Goal: Book appointment/travel/reservation

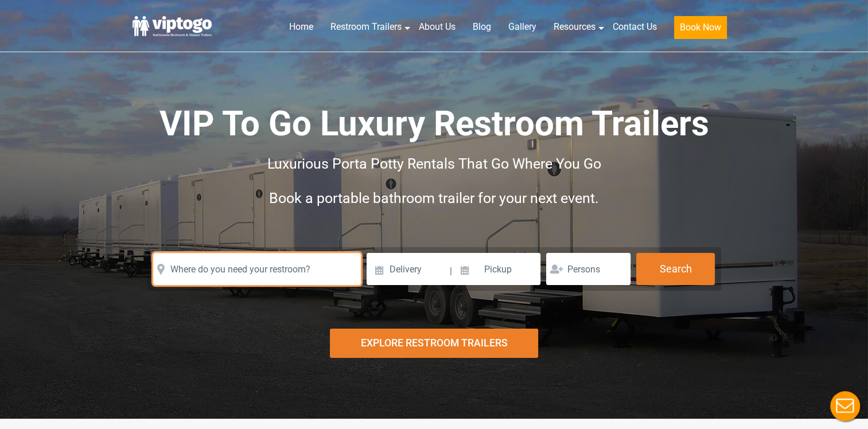
click at [292, 272] on input "text" at bounding box center [257, 269] width 208 height 32
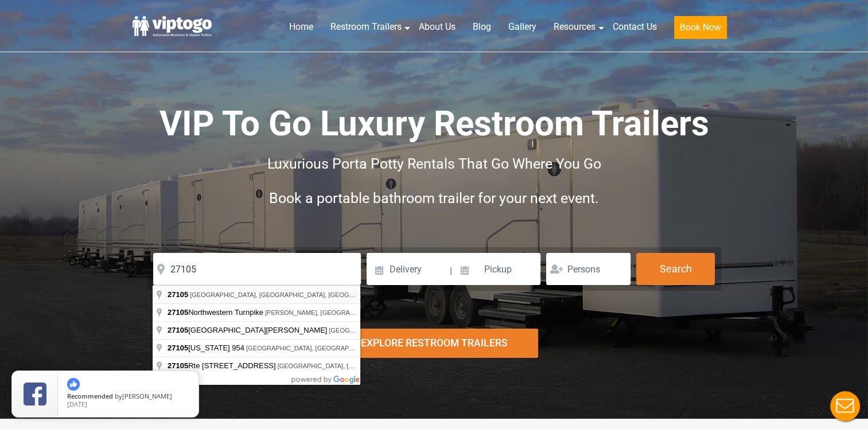
type input "[GEOGRAPHIC_DATA], [GEOGRAPHIC_DATA]"
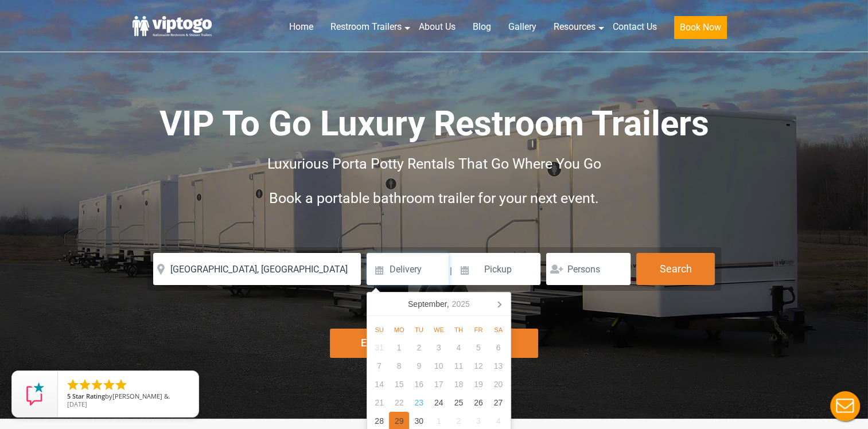
click at [397, 420] on div "29" at bounding box center [399, 421] width 20 height 18
type input "[DATE]"
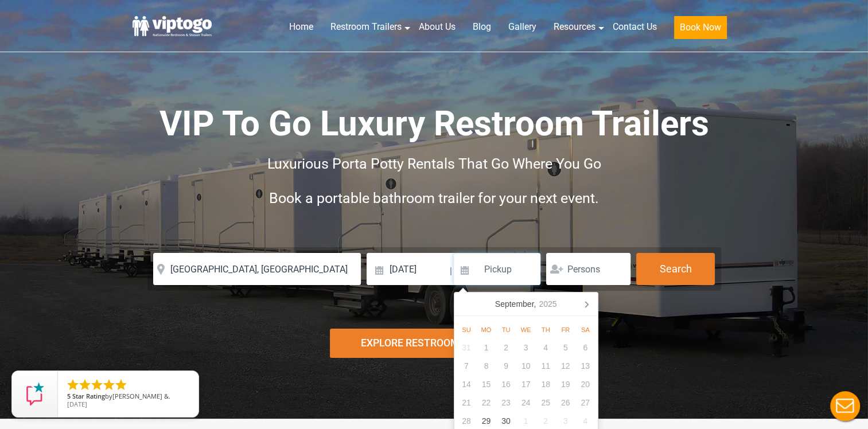
click at [510, 269] on input at bounding box center [497, 269] width 87 height 32
click at [502, 273] on input at bounding box center [497, 269] width 87 height 32
click at [493, 269] on input "0229/2026" at bounding box center [497, 269] width 87 height 32
click at [492, 264] on input "0229/2026" at bounding box center [497, 269] width 87 height 32
click at [489, 272] on input "0229/2026" at bounding box center [497, 269] width 87 height 32
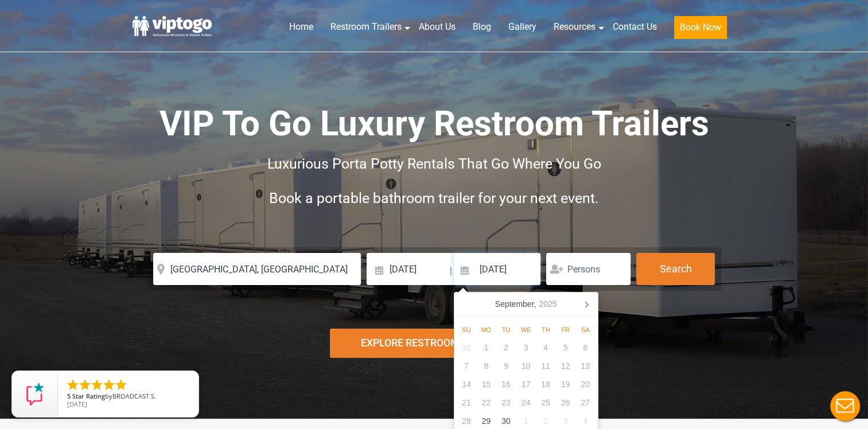
type input "[DATE]"
click at [591, 274] on input "number" at bounding box center [588, 269] width 84 height 32
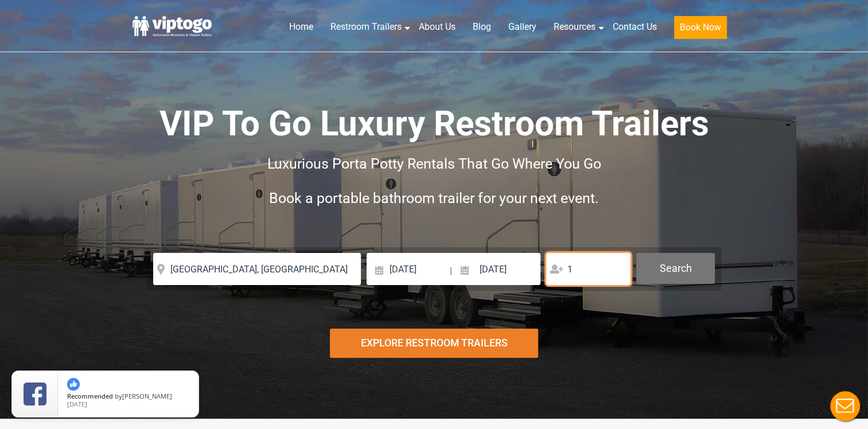
type input "1"
click at [692, 272] on button "Search" at bounding box center [676, 268] width 79 height 31
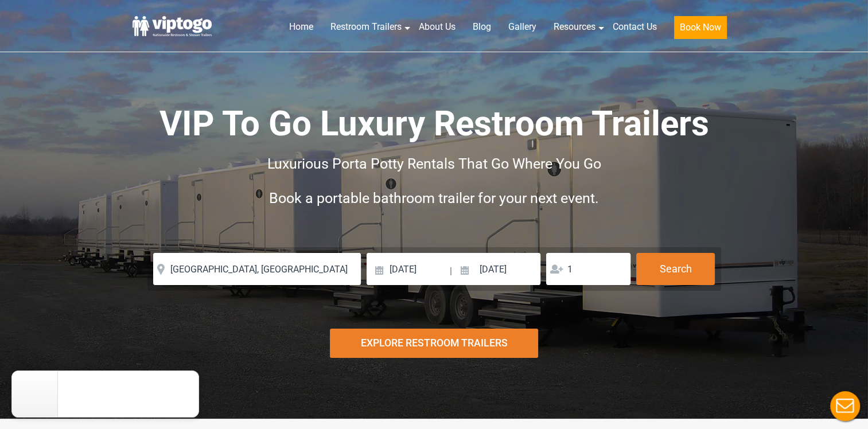
click at [476, 338] on div "Explore Restroom Trailers" at bounding box center [434, 343] width 208 height 29
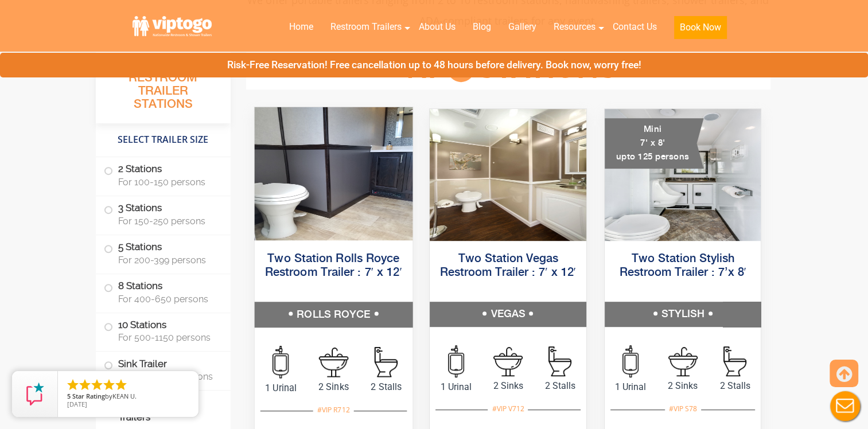
scroll to position [534, 0]
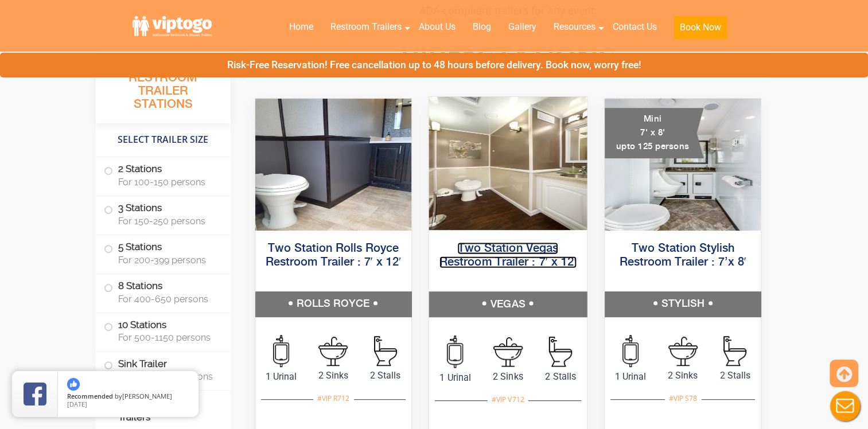
click at [522, 261] on link "Two Station Vegas Restroom Trailer : 7′ x 12′" at bounding box center [508, 255] width 137 height 26
